Goal: Complete application form: Complete application form

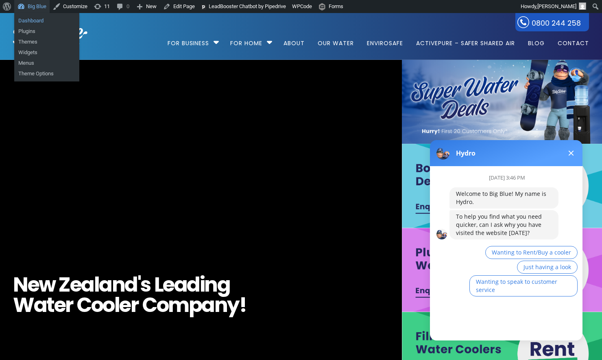
click at [29, 17] on link "Dashboard" at bounding box center [46, 20] width 65 height 11
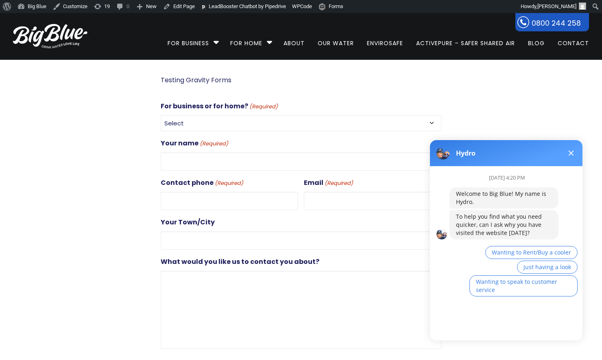
click at [573, 151] on span at bounding box center [571, 153] width 5 height 5
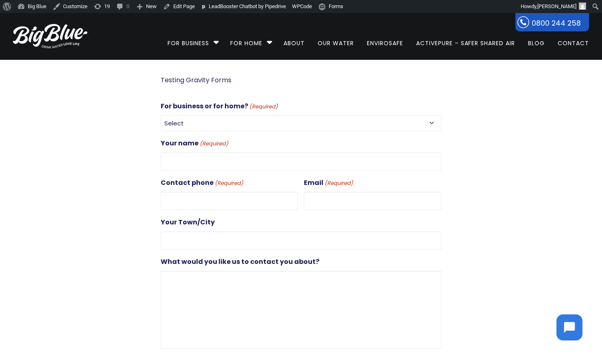
click at [254, 119] on select "Select For Business For Home" at bounding box center [301, 123] width 281 height 16
select select "For Business"
click at [161, 115] on select "Select For Business For Home" at bounding box center [301, 123] width 281 height 16
click at [221, 156] on input "Your name (Required)" at bounding box center [301, 161] width 281 height 18
type input "[PERSON_NAME]"
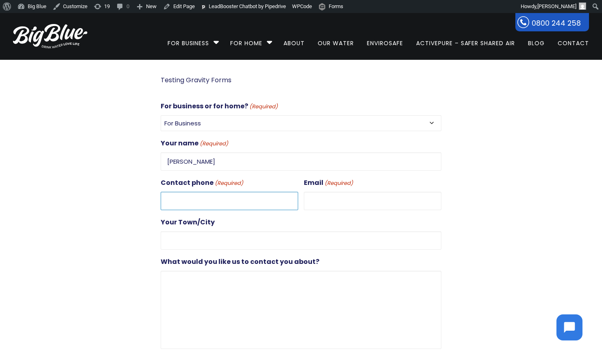
type input "0272851626"
type input "[PERSON_NAME][EMAIL_ADDRESS][DOMAIN_NAME]"
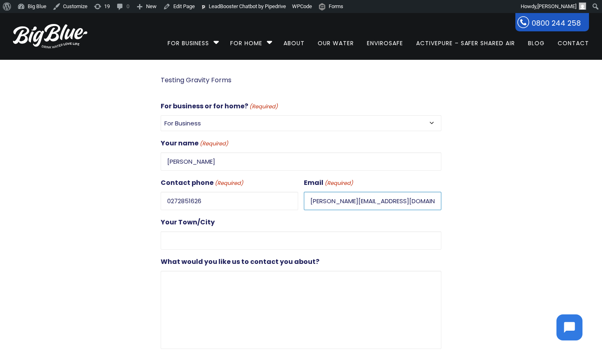
type input "[GEOGRAPHIC_DATA]"
click at [178, 160] on input "[PERSON_NAME]" at bounding box center [301, 161] width 281 height 18
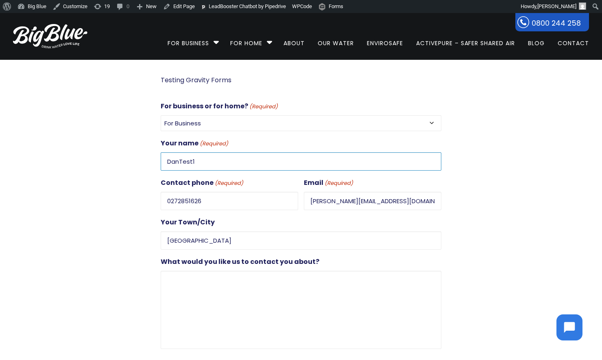
type input "DanTest1"
click at [324, 201] on input "[PERSON_NAME][EMAIL_ADDRESS][DOMAIN_NAME]" at bounding box center [373, 201] width 138 height 18
type input "dan+test1@gooddigital.co.nz"
click at [202, 284] on textarea "What would you like us to contact you about?" at bounding box center [301, 310] width 281 height 78
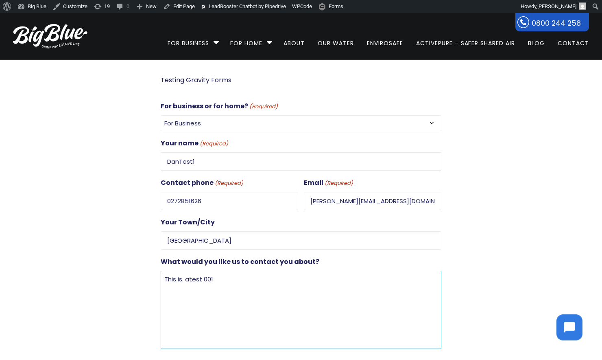
click at [186, 275] on textarea "This is. atest 001" at bounding box center [301, 310] width 281 height 78
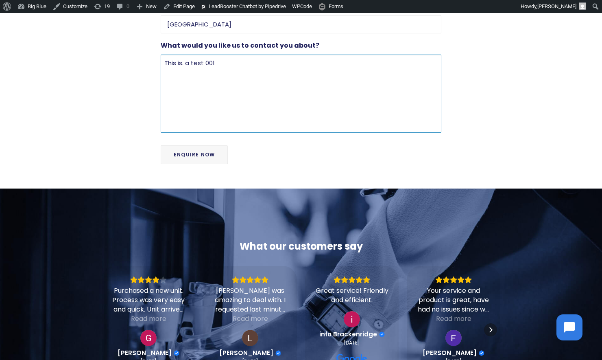
scroll to position [233, 0]
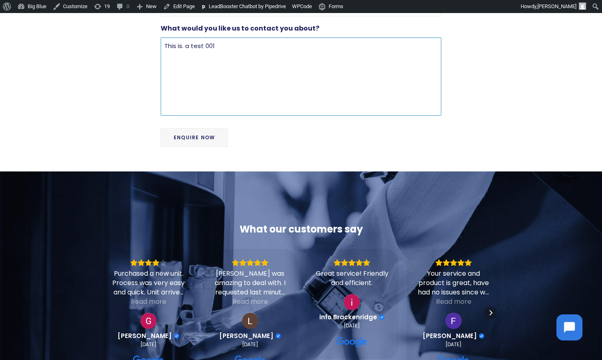
type textarea "This is. a test 001"
click at [210, 138] on input "Enquire Now" at bounding box center [194, 137] width 67 height 19
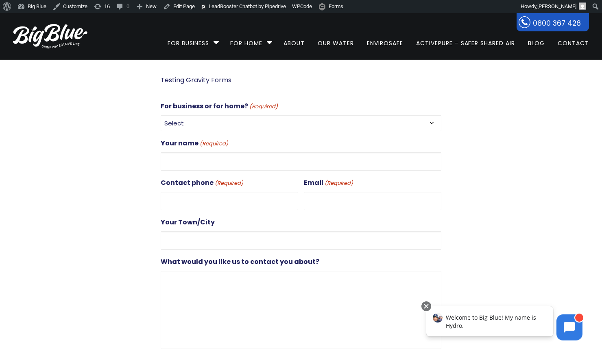
click at [229, 124] on select "Select For Business For Home" at bounding box center [301, 123] width 281 height 16
select select "For Business"
click at [161, 115] on select "Select For Business For Home" at bounding box center [301, 123] width 281 height 16
click at [219, 155] on input "Your name (Required)" at bounding box center [301, 161] width 281 height 18
type input "DanTest2"
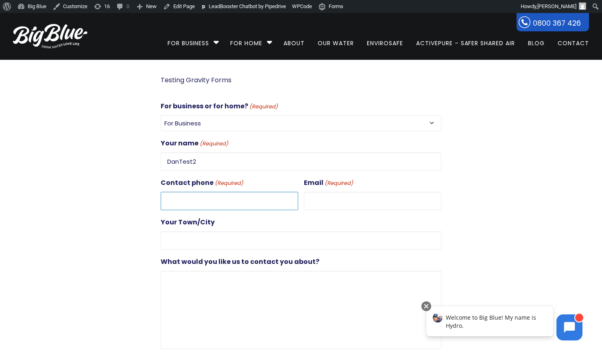
click at [224, 196] on input "Contact phone (Required)" at bounding box center [230, 201] width 138 height 18
type input "0272851626"
type input "[PERSON_NAME][EMAIL_ADDRESS][DOMAIN_NAME]"
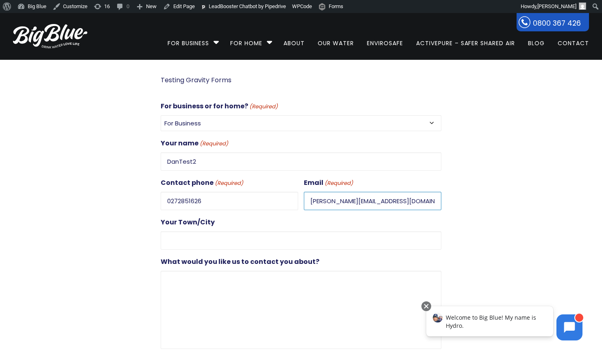
type input "[GEOGRAPHIC_DATA]"
click at [321, 199] on input "[PERSON_NAME][EMAIL_ADDRESS][DOMAIN_NAME]" at bounding box center [373, 201] width 138 height 18
type input "[PERSON_NAME][EMAIL_ADDRESS][DOMAIN_NAME]"
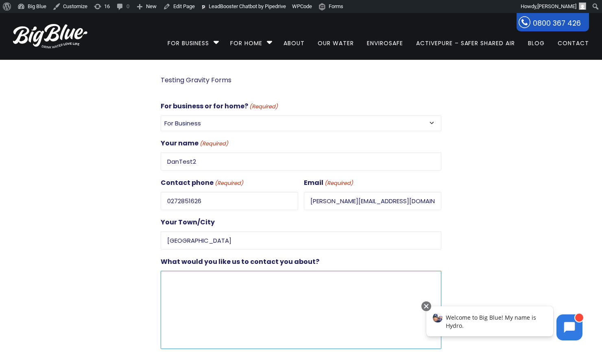
click at [217, 279] on textarea "What would you like us to contact you about?" at bounding box center [301, 310] width 281 height 78
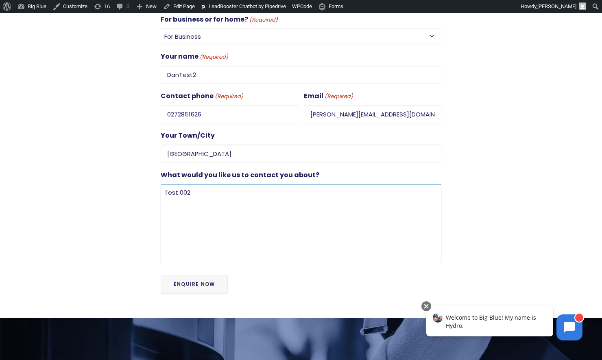
scroll to position [157, 0]
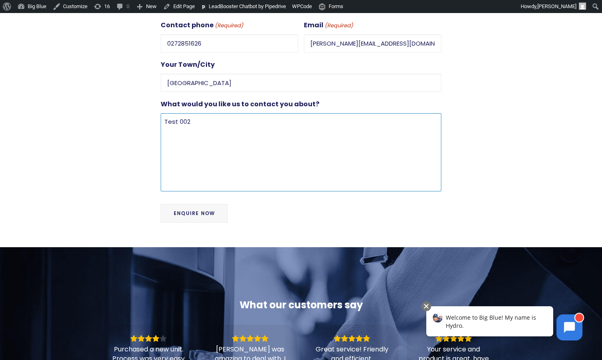
type textarea "Test 002"
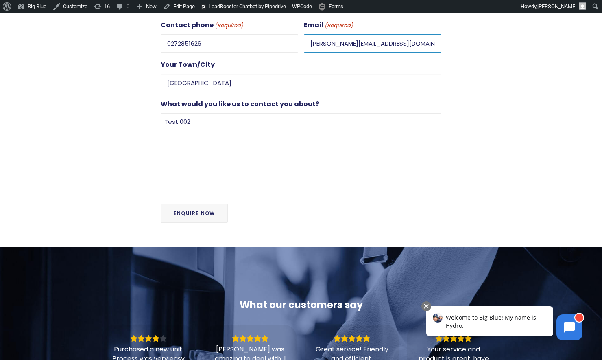
click at [425, 42] on input "[PERSON_NAME][EMAIL_ADDRESS][DOMAIN_NAME]" at bounding box center [373, 43] width 138 height 18
click at [186, 208] on input "Enquire Now" at bounding box center [194, 213] width 67 height 19
